Goal: Information Seeking & Learning: Understand process/instructions

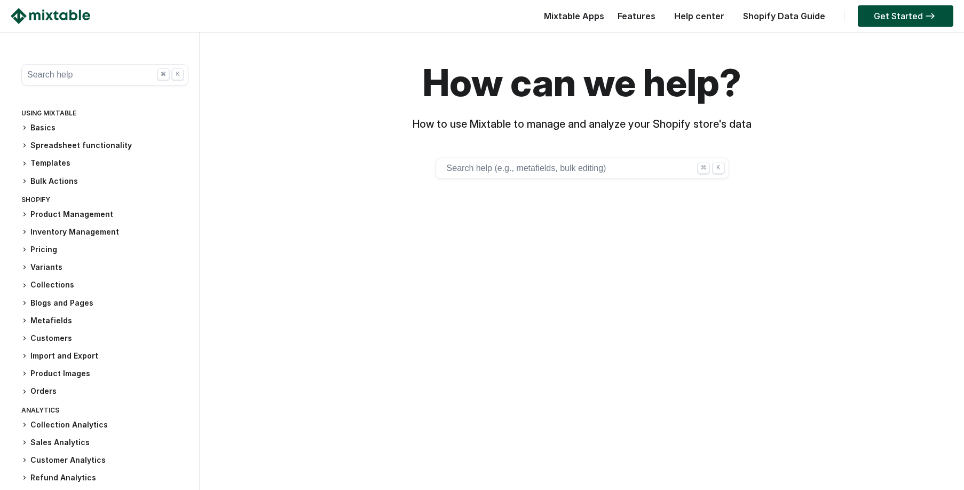
click at [70, 138] on div "Basics Using Mixtable to manage your store Bulk edit store data Share access to…" at bounding box center [104, 154] width 167 height 65
click at [70, 144] on h3 "Spreadsheet functionality" at bounding box center [104, 145] width 167 height 11
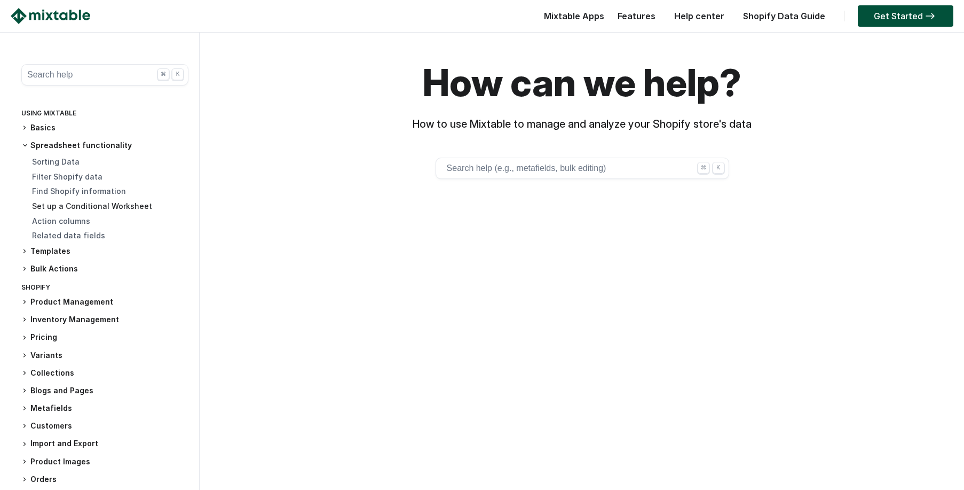
click at [62, 204] on link "Set up a Conditional Worksheet" at bounding box center [92, 205] width 120 height 9
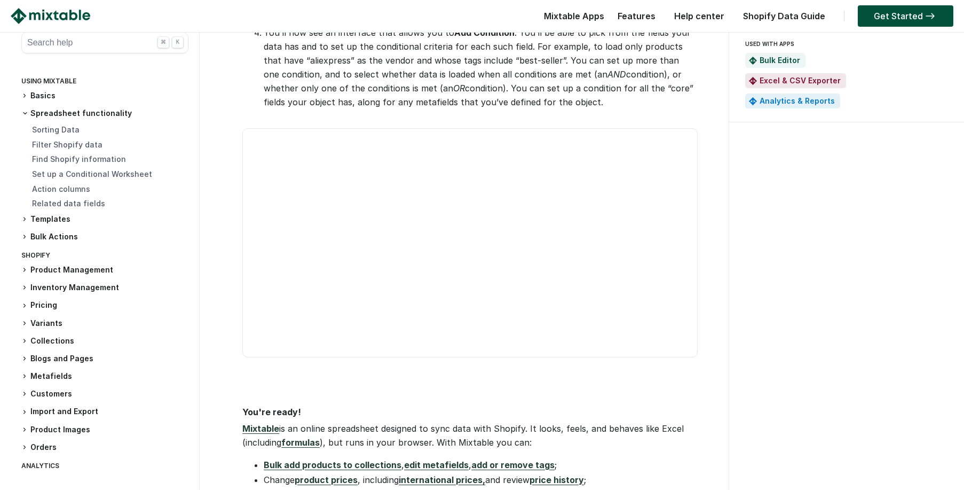
scroll to position [276, 0]
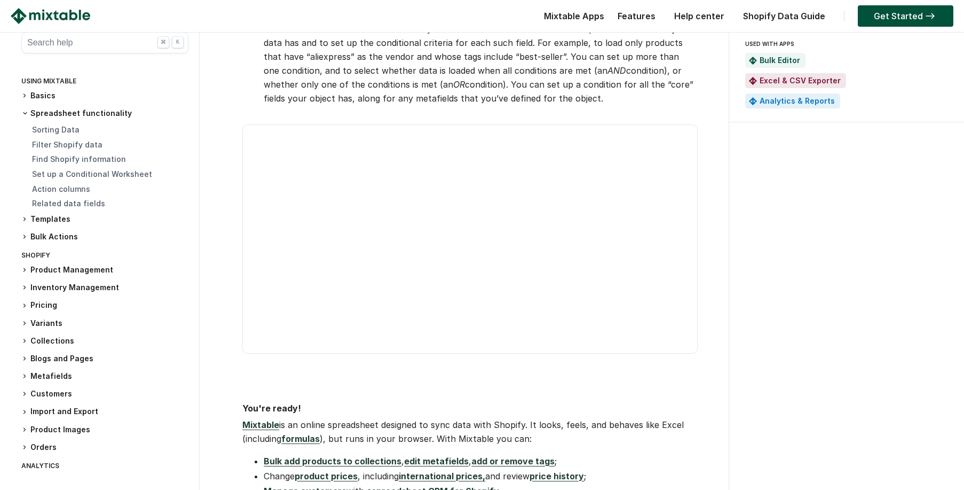
click at [467, 353] on video at bounding box center [469, 238] width 455 height 229
click at [454, 308] on video at bounding box center [469, 238] width 455 height 229
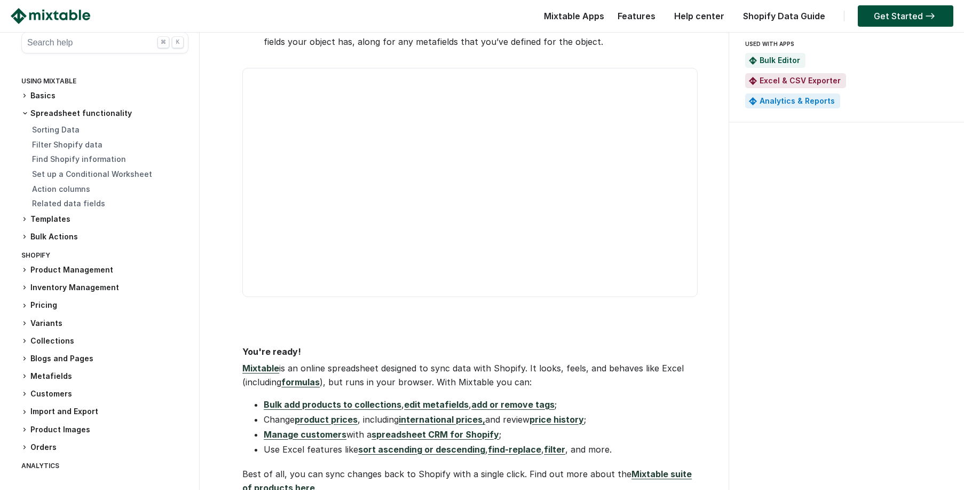
scroll to position [339, 0]
